Goal: Task Accomplishment & Management: Complete application form

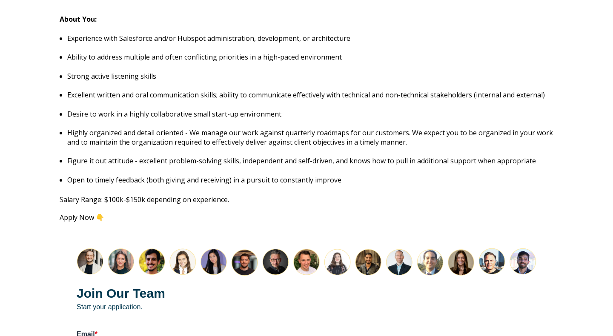
scroll to position [1101, 0]
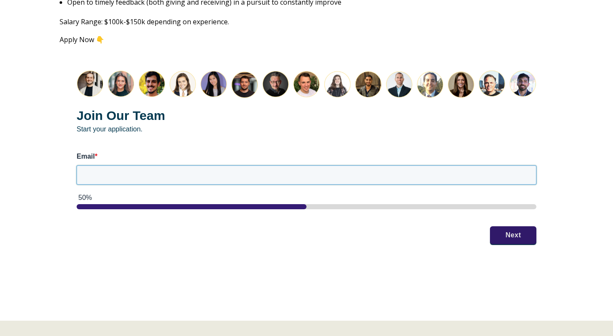
click at [173, 169] on input "Email *" at bounding box center [307, 175] width 460 height 19
type input "[EMAIL_ADDRESS][DOMAIN_NAME]"
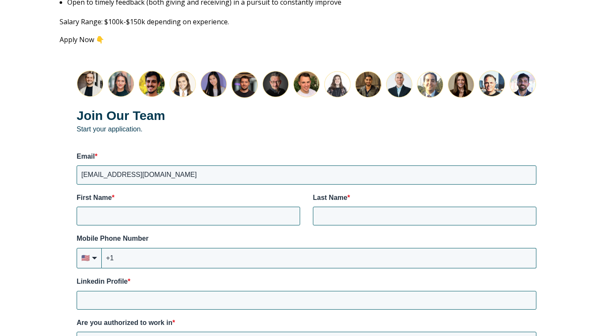
click at [510, 234] on label "Mobile Phone Number" at bounding box center [307, 238] width 460 height 9
click at [510, 248] on input "+1" at bounding box center [319, 258] width 435 height 20
type input "Raahima"
click at [530, 207] on input "Shoaib" at bounding box center [424, 216] width 223 height 19
type input "Shoaib"
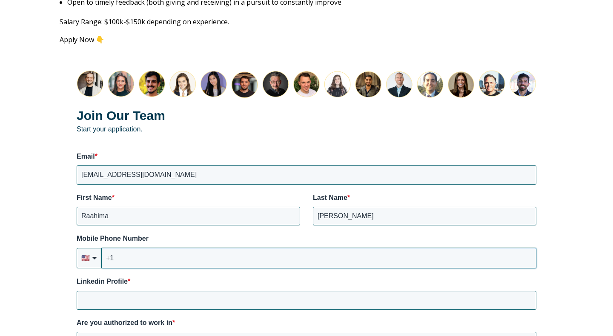
click at [275, 248] on input "+1" at bounding box center [319, 258] width 435 height 20
type input "+1 (805) 428-9497"
click at [524, 248] on input "+1 (805) 428-9497" at bounding box center [319, 258] width 435 height 20
type input "+18054289497"
click at [142, 291] on input "Linkedin Profile *" at bounding box center [307, 300] width 460 height 19
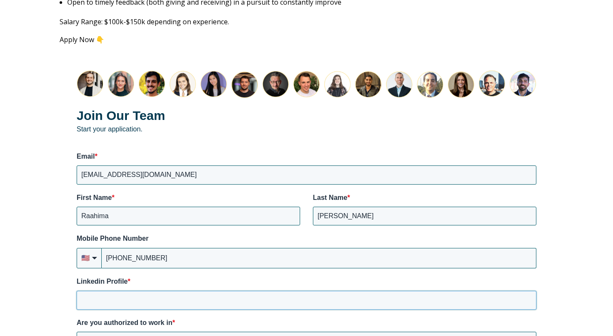
paste input "http://linkedin.com/in/raahimashoaib/"
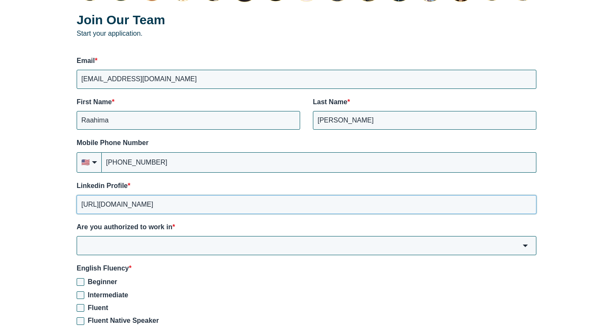
scroll to position [1200, 0]
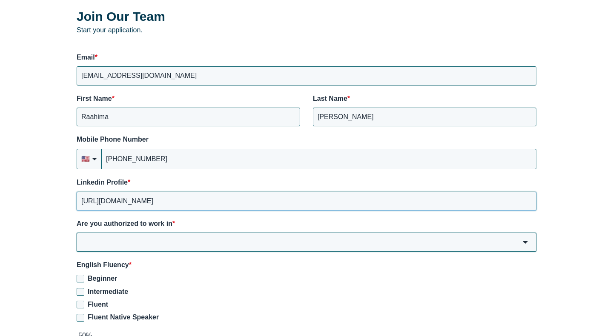
type input "http://linkedin.com/in/raahimashoaib/"
click at [152, 238] on input "Are you authorized to work in *" at bounding box center [307, 242] width 460 height 19
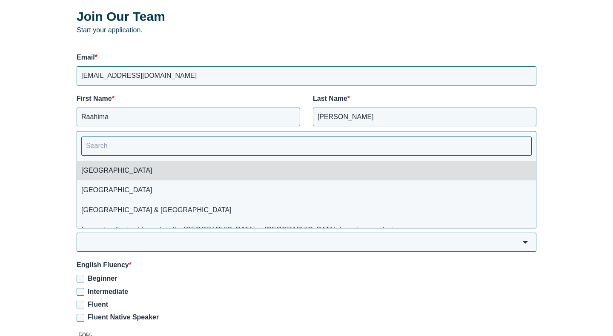
click at [131, 161] on li "USA" at bounding box center [306, 171] width 459 height 20
type input "USA"
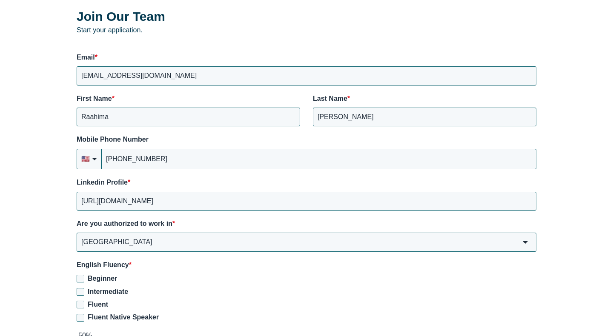
click at [106, 314] on span "Fluent Native Speaker" at bounding box center [123, 317] width 71 height 7
click at [84, 314] on input "Fluent Native Speaker" at bounding box center [81, 318] width 8 height 8
checkbox input "true"
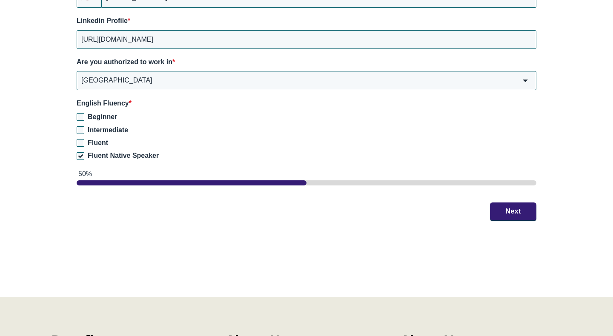
scroll to position [1420, 0]
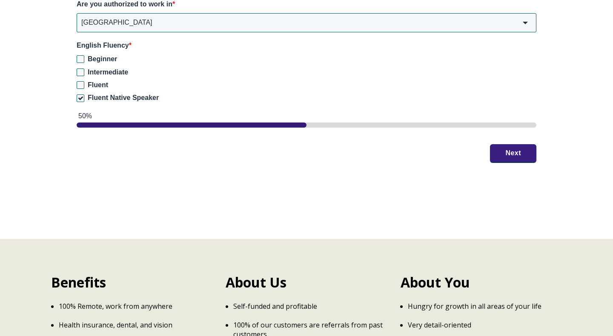
click at [505, 148] on button "Next" at bounding box center [513, 153] width 46 height 18
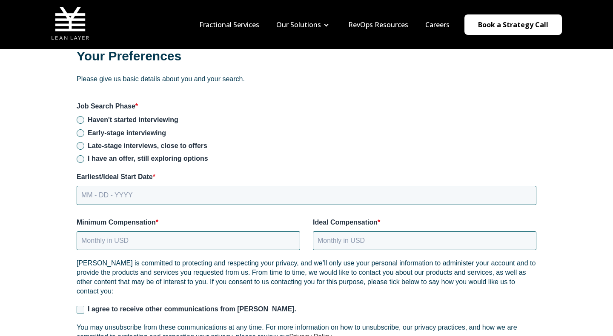
scroll to position [1121, 0]
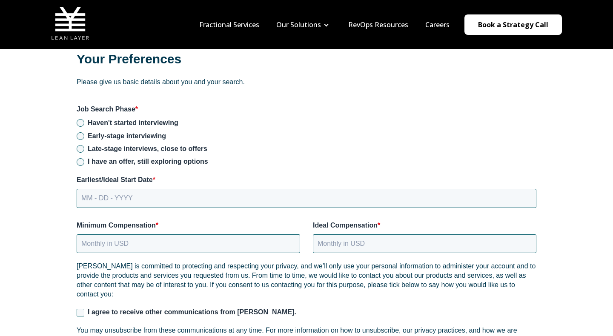
click at [146, 132] on span "Early-stage interviewing" at bounding box center [127, 135] width 78 height 7
click at [84, 132] on input "Early-stage interviewing" at bounding box center [81, 136] width 8 height 8
radio input "true"
click at [139, 194] on input "MM - DD - YYYY" at bounding box center [307, 198] width 460 height 19
type input "10 - 01 - 2025"
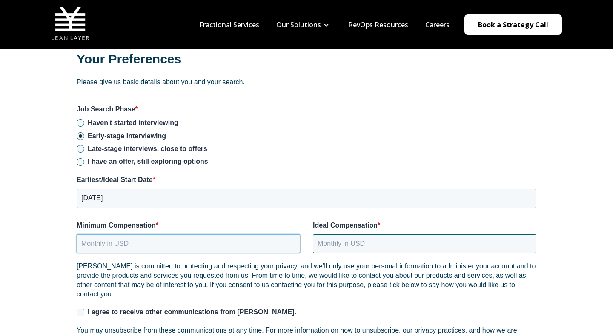
click at [118, 236] on input "Minimum Compensation *" at bounding box center [188, 244] width 223 height 19
type input "1"
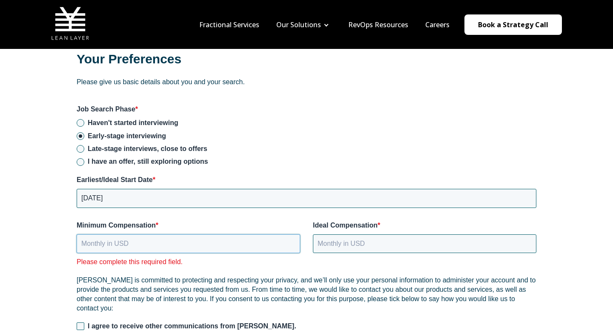
paste input "HubSpot Form"
click at [234, 236] on input "Minimum Compensation *" at bounding box center [188, 244] width 223 height 19
paste input "HubSpot Form"
click at [231, 258] on div "Please complete this required field." at bounding box center [188, 262] width 223 height 9
click at [170, 235] on input "Minimum Compensation *" at bounding box center [188, 244] width 223 height 19
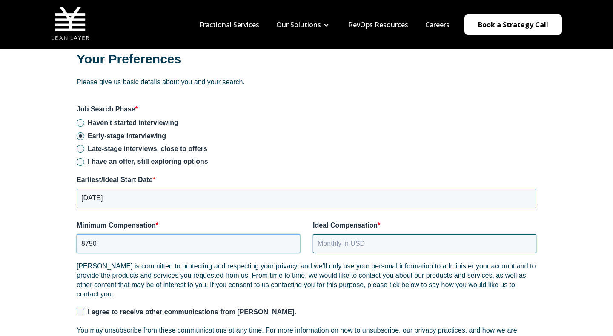
type input "8750"
click at [346, 237] on input "Ideal Compensation *" at bounding box center [424, 244] width 223 height 19
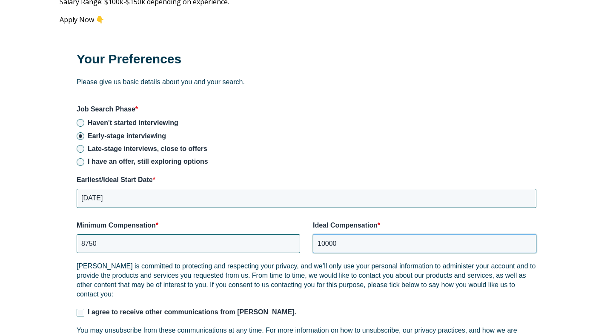
scroll to position [1189, 0]
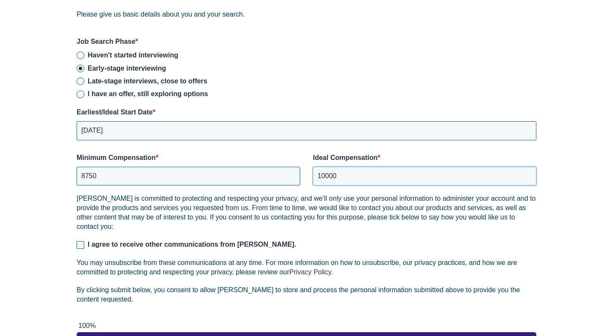
type input "10000"
click at [345, 201] on p "Lean Layer is committed to protecting and respecting your privacy, and we’ll on…" at bounding box center [307, 212] width 460 height 37
drag, startPoint x: 345, startPoint y: 163, endPoint x: 303, endPoint y: 163, distance: 42.1
click at [303, 163] on div "Minimum Compensation * 8750 Ideal Compensation * 10000" at bounding box center [307, 169] width 460 height 33
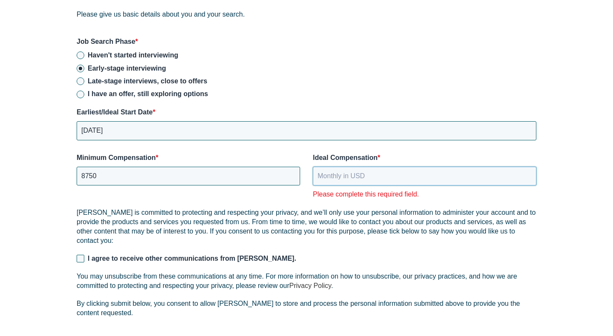
paste input "10000"
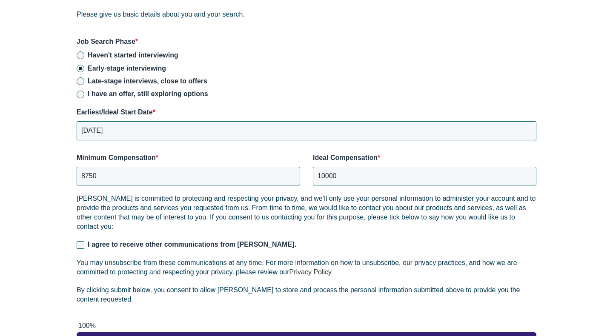
click at [309, 206] on p "Lean Layer is committed to protecting and respecting your privacy, and we’ll on…" at bounding box center [307, 212] width 460 height 37
click at [326, 167] on input "10000" at bounding box center [424, 176] width 223 height 19
type input "10.000"
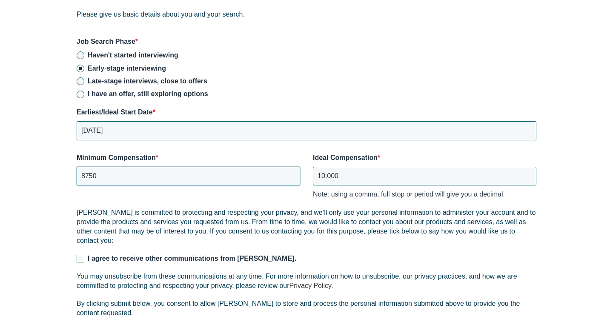
click at [86, 168] on input "8750" at bounding box center [188, 176] width 223 height 19
click at [87, 167] on input "8.750" at bounding box center [188, 176] width 223 height 19
type input "8750"
click at [327, 167] on input "10.000" at bounding box center [424, 176] width 223 height 19
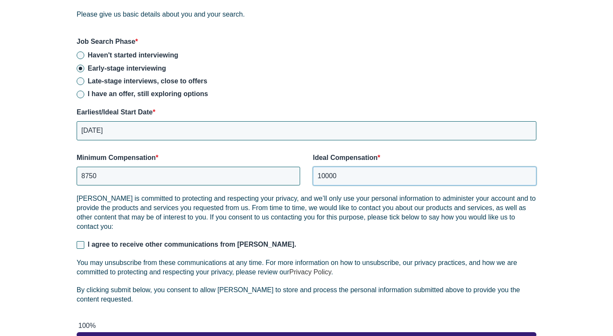
type input "10000"
click at [193, 223] on div "Lean Layer is committed to protecting and respecting your privacy, and we’ll on…" at bounding box center [307, 253] width 460 height 118
click at [178, 241] on span "I agree to receive other communications from Lean Layer." at bounding box center [192, 244] width 209 height 7
click at [84, 241] on input "I agree to receive other communications from Lean Layer." at bounding box center [81, 245] width 8 height 8
checkbox input "true"
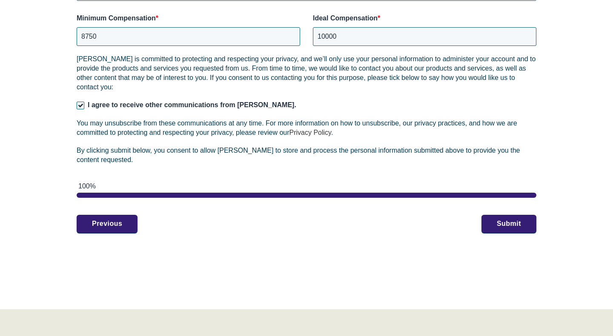
scroll to position [1332, 0]
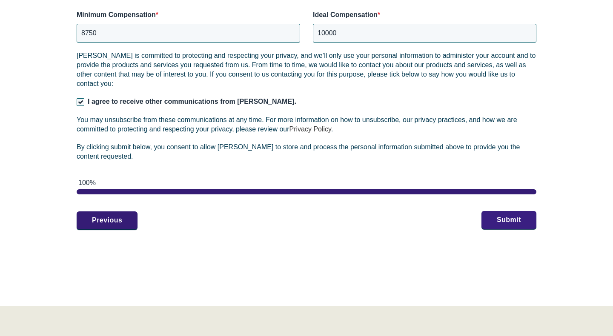
click at [493, 211] on button "Submit" at bounding box center [508, 220] width 55 height 18
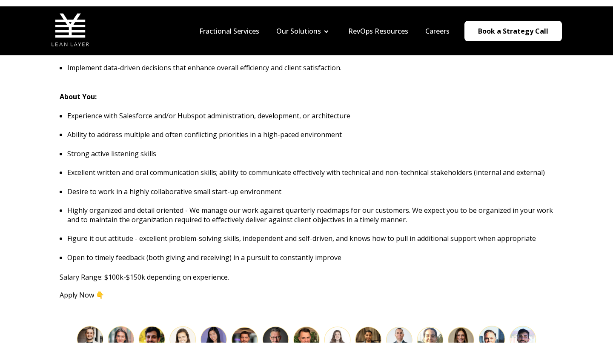
scroll to position [851, 0]
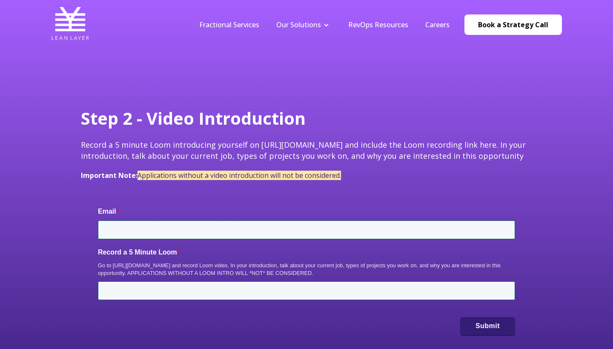
type input "[EMAIL_ADDRESS][DOMAIN_NAME]"
click at [387, 2] on header "Fractional Services Our Solutions Revenue Tech Revenue Analytics Revenue Strate…" at bounding box center [306, 24] width 613 height 49
